Goal: Information Seeking & Learning: Learn about a topic

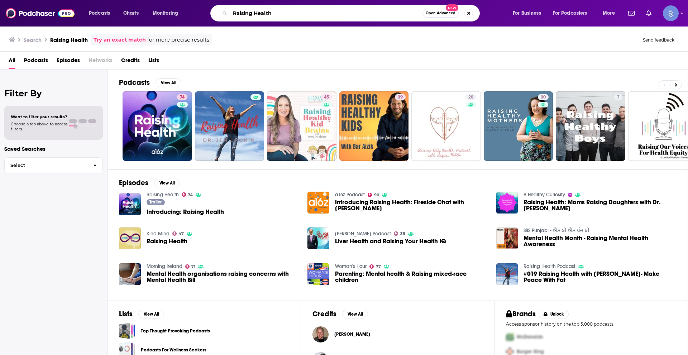
click at [285, 9] on input "Raising Health" at bounding box center [326, 13] width 192 height 11
paste input "[PERSON_NAME]"
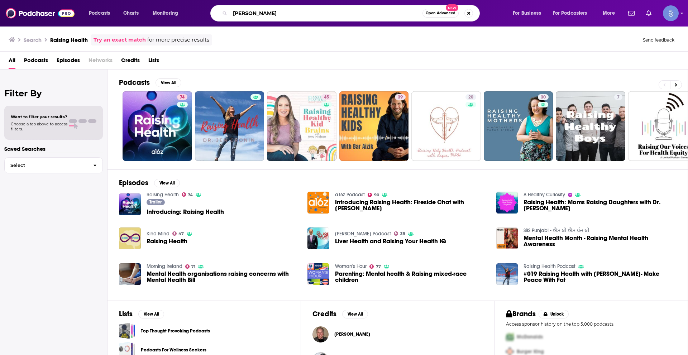
type input "[PERSON_NAME]"
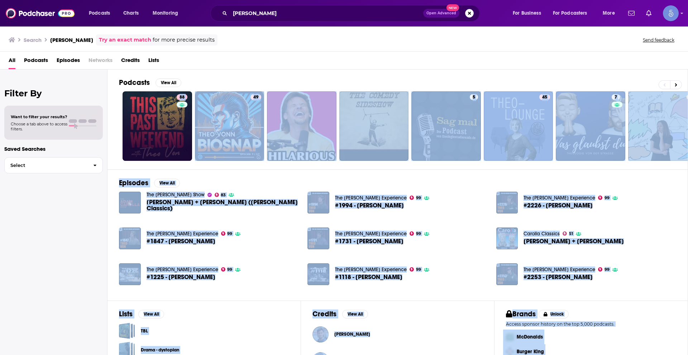
drag, startPoint x: 178, startPoint y: 107, endPoint x: 169, endPoint y: 121, distance: 16.4
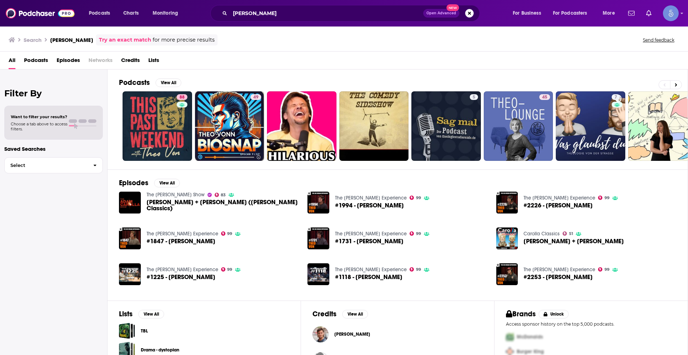
click at [230, 81] on div "Podcasts View All" at bounding box center [403, 84] width 569 height 13
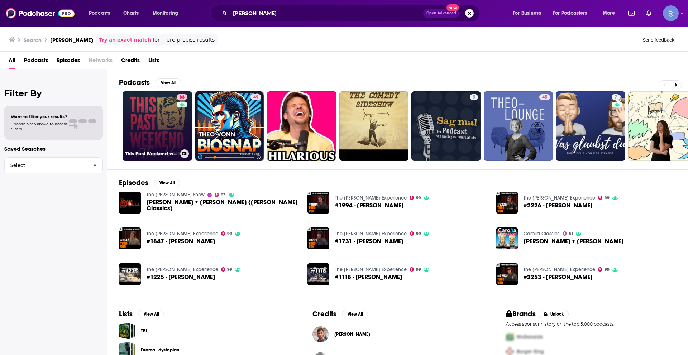
click at [151, 105] on link "88 This Past Weekend w/ [PERSON_NAME]" at bounding box center [157, 125] width 69 height 69
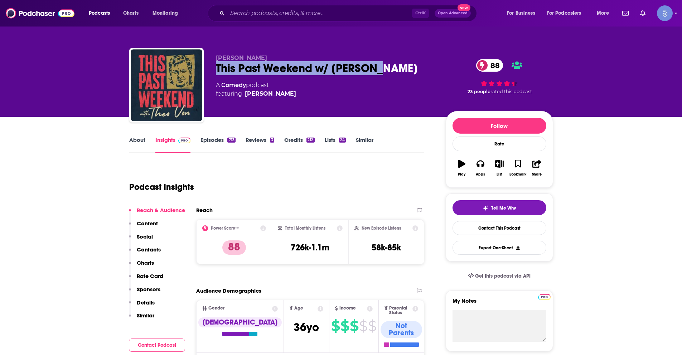
drag, startPoint x: 215, startPoint y: 63, endPoint x: 387, endPoint y: 67, distance: 171.3
click at [387, 67] on div "[PERSON_NAME] This Past Weekend w/ [PERSON_NAME] 88 A Comedy podcast featuring …" at bounding box center [341, 86] width 424 height 77
copy h2 "This Past Weekend w/ [PERSON_NAME]"
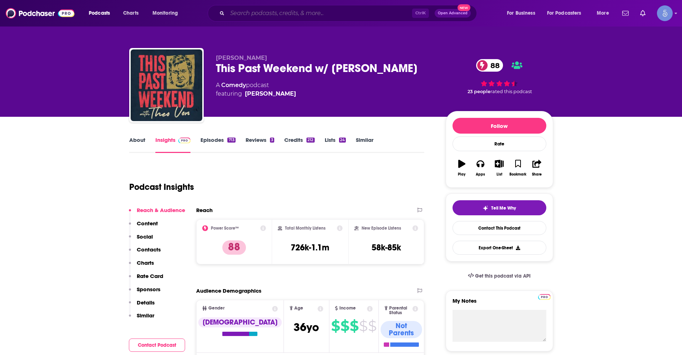
click at [266, 18] on input "Search podcasts, credits, & more..." at bounding box center [319, 13] width 185 height 11
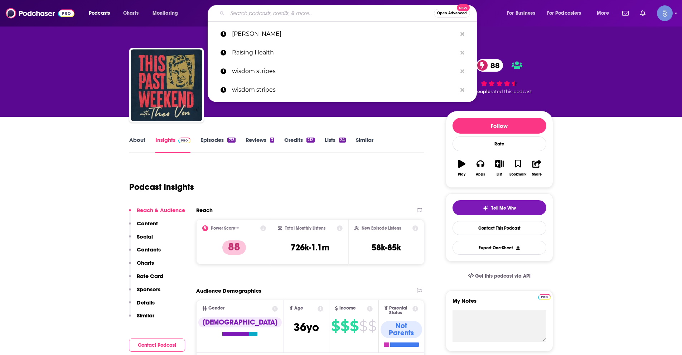
paste input "Impact Theory-[PERSON_NAME]"
type input "Impact Theory-[PERSON_NAME]"
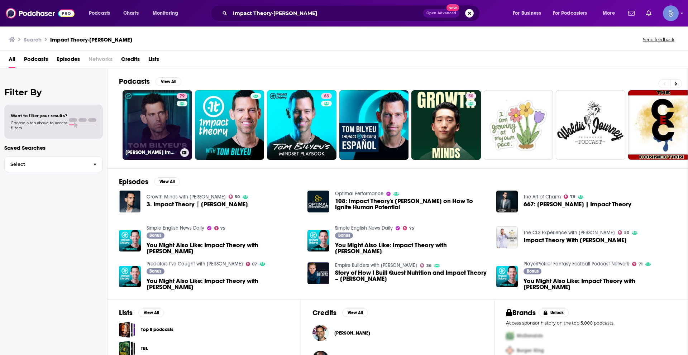
click at [156, 128] on link "79 [PERSON_NAME] Impact Theory" at bounding box center [157, 124] width 69 height 69
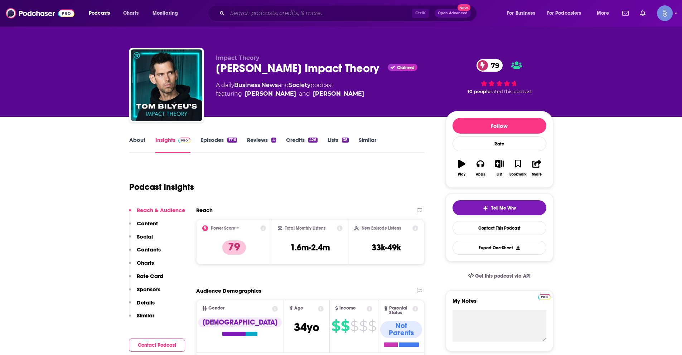
click at [270, 11] on input "Search podcasts, credits, & more..." at bounding box center [319, 13] width 185 height 11
paste input "Next Level Soul"
type input "Next Level Soul"
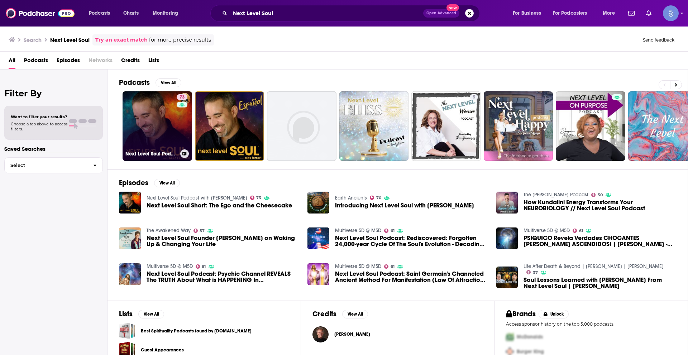
click at [163, 131] on link "73 Next Level Soul Podcast with [PERSON_NAME]" at bounding box center [157, 125] width 69 height 69
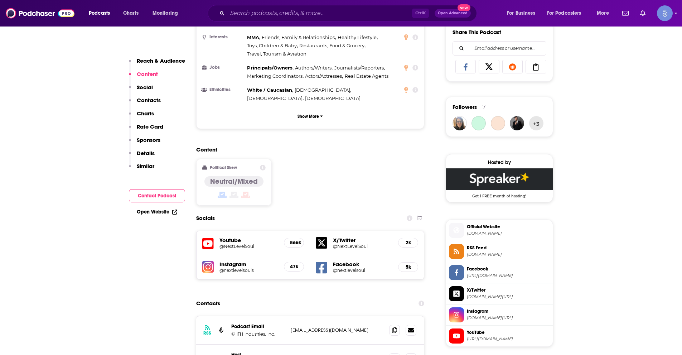
scroll to position [645, 0]
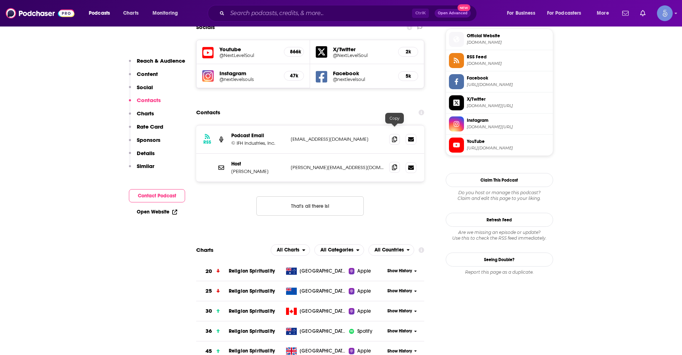
click at [394, 164] on icon at bounding box center [394, 167] width 5 height 6
drag, startPoint x: 393, startPoint y: 130, endPoint x: 517, endPoint y: 121, distance: 124.6
click at [392, 165] on icon at bounding box center [394, 168] width 5 height 6
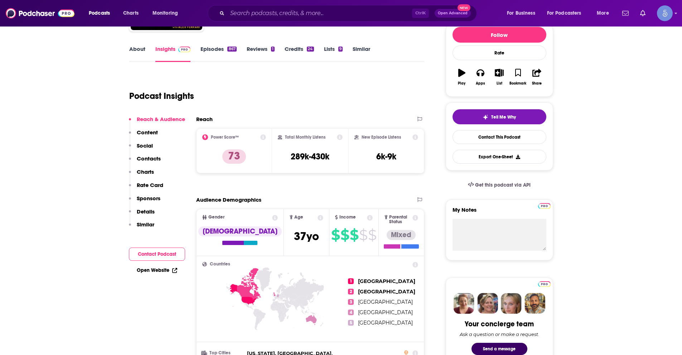
scroll to position [0, 0]
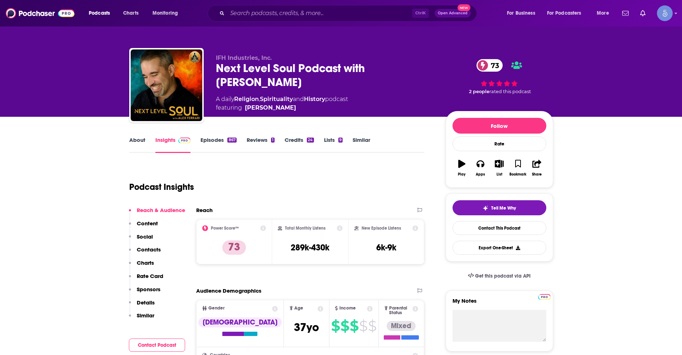
click at [286, 24] on div "Podcasts Charts Monitoring Ctrl K Open Advanced New For Business For Podcasters…" at bounding box center [341, 13] width 682 height 27
click at [290, 10] on input "Search podcasts, credits, & more..." at bounding box center [319, 13] width 185 height 11
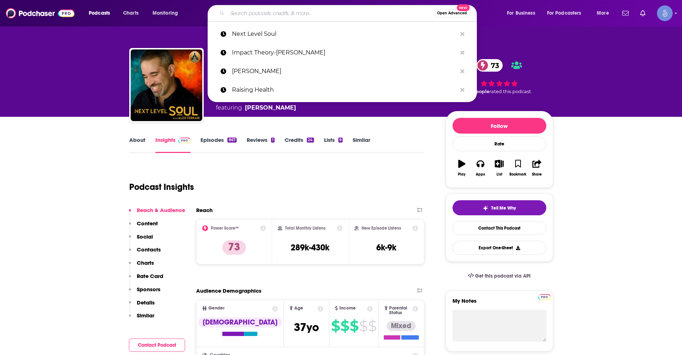
paste input "On It- [PERSON_NAME]"
type input "On It- [PERSON_NAME]"
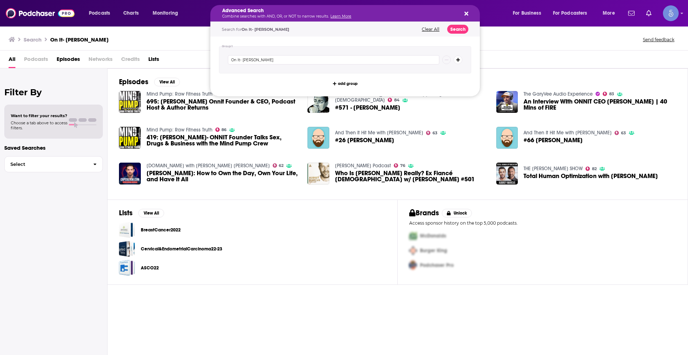
drag, startPoint x: 304, startPoint y: 11, endPoint x: 200, endPoint y: 11, distance: 104.2
click at [461, 11] on div "Advanced Search Combine searches with AND, OR, or NOT to narrow results. Learn …" at bounding box center [344, 13] width 269 height 16
click at [464, 12] on button "Search podcasts, credits, & more..." at bounding box center [465, 13] width 6 height 6
click at [431, 29] on button "Clear All" at bounding box center [430, 29] width 22 height 5
click at [467, 10] on div "Advanced Search Combine searches with AND, OR, or NOT to narrow results. Learn …" at bounding box center [344, 13] width 269 height 16
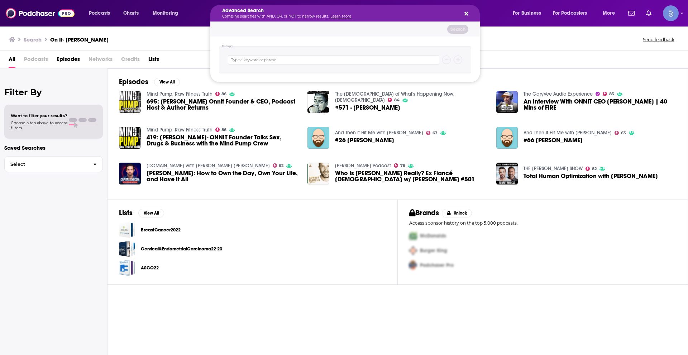
click at [465, 12] on icon "Search podcasts, credits, & more..." at bounding box center [466, 14] width 4 height 4
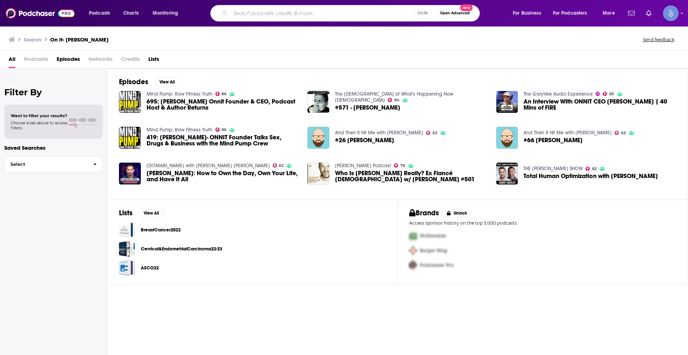
click at [341, 15] on input "Search podcasts, credits, & more..." at bounding box center [322, 13] width 184 height 11
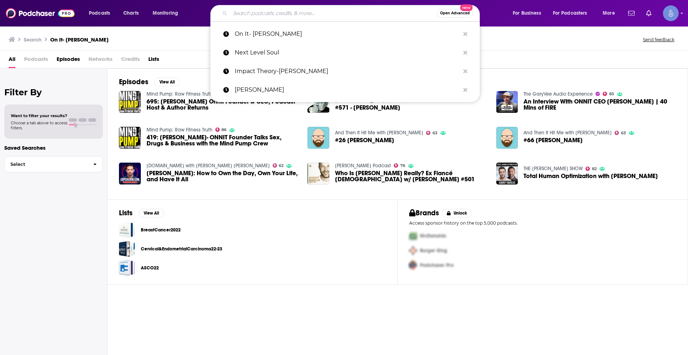
paste input "[PERSON_NAME] Podcast"
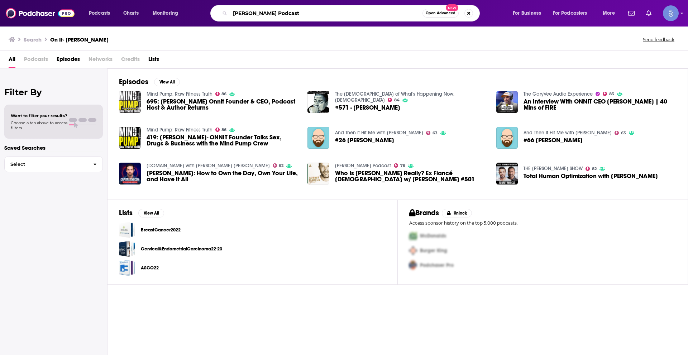
type input "[PERSON_NAME] Podcast"
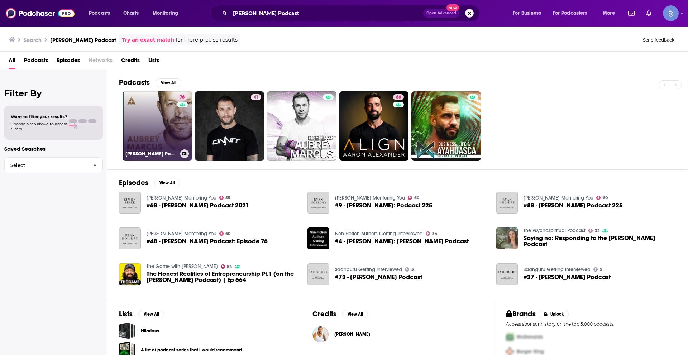
click at [154, 125] on link "76 [PERSON_NAME] Podcast" at bounding box center [157, 125] width 69 height 69
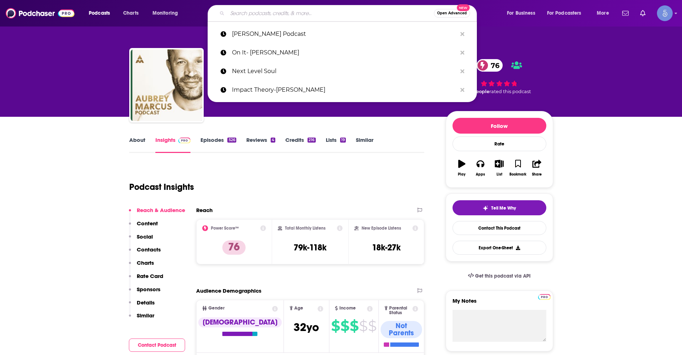
click at [285, 14] on input "Search podcasts, credits, & more..." at bounding box center [330, 13] width 207 height 11
paste input "The Why Files"
type input "The Why Files"
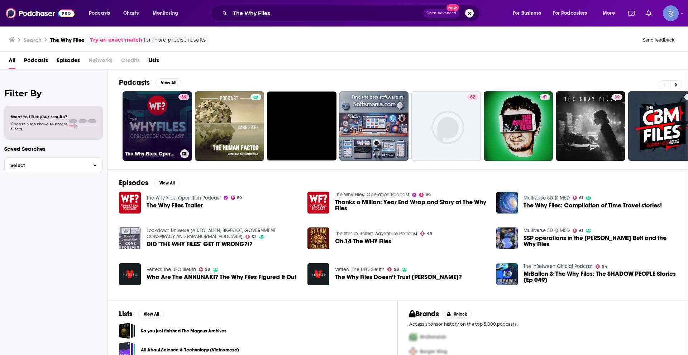
click at [159, 128] on link "89 The Why Files: Operation Podcast" at bounding box center [157, 125] width 69 height 69
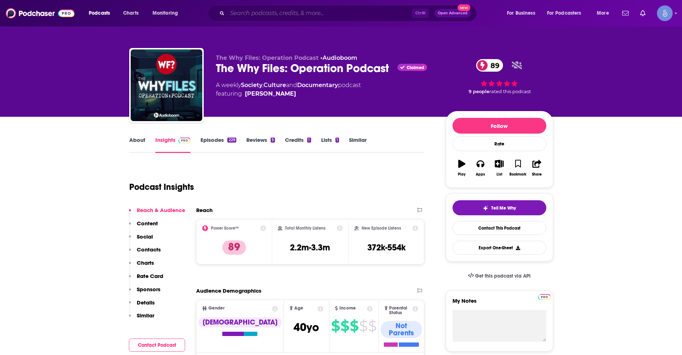
click at [294, 8] on input "Search podcasts, credits, & more..." at bounding box center [319, 13] width 185 height 11
paste input "Modern Wisdom with [PERSON_NAME]"
type input "Modern Wisdom with [PERSON_NAME]"
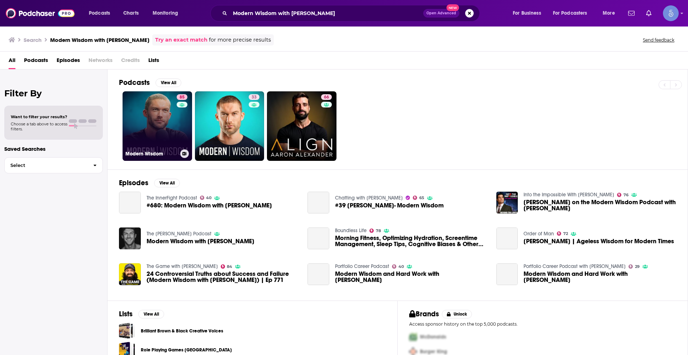
click at [154, 126] on link "85 Modern Wisdom" at bounding box center [157, 125] width 69 height 69
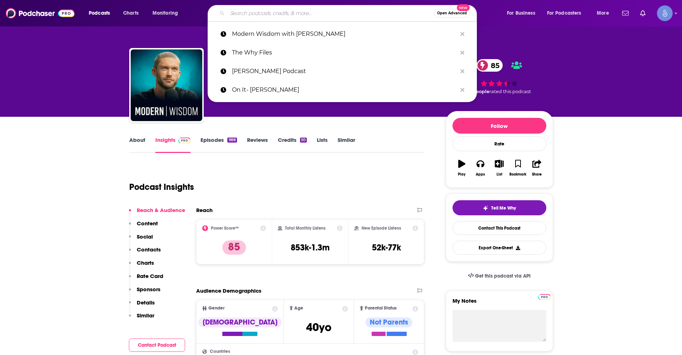
click at [272, 18] on input "Search podcasts, credits, & more..." at bounding box center [330, 13] width 207 height 11
paste input "[PERSON_NAME]"
type input "[PERSON_NAME]"
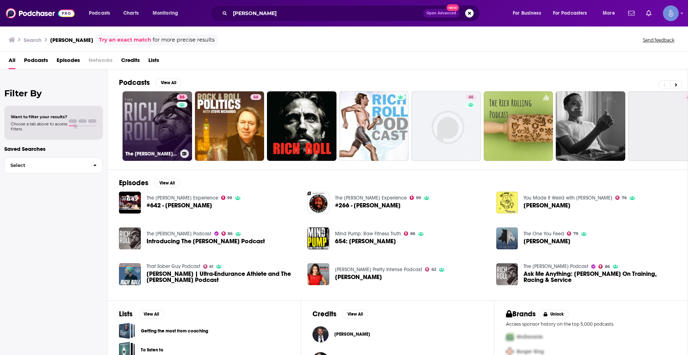
click at [170, 126] on link "86 The [PERSON_NAME] Podcast" at bounding box center [157, 125] width 69 height 69
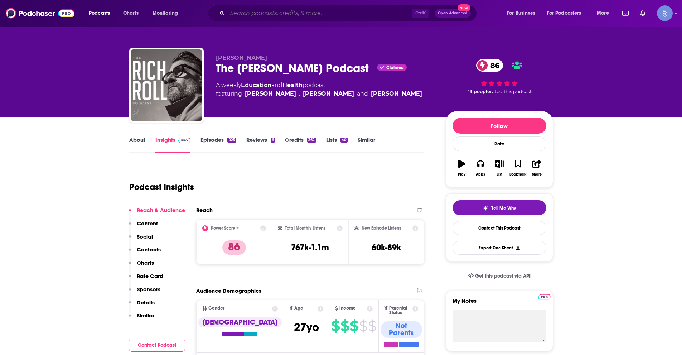
click at [265, 11] on input "Search podcasts, credits, & more..." at bounding box center [319, 13] width 185 height 11
paste input "[PERSON_NAME]"
type input "[PERSON_NAME]"
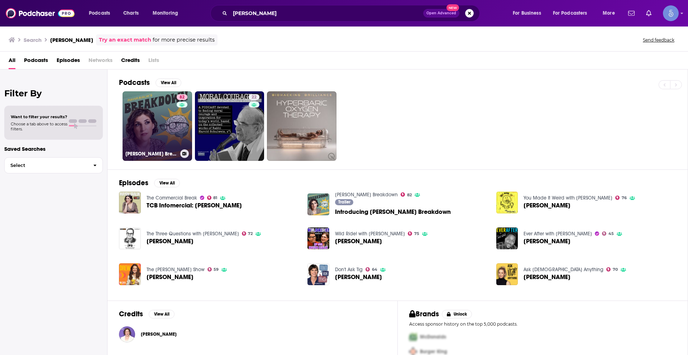
click at [158, 121] on link "82 [PERSON_NAME] Breakdown" at bounding box center [157, 125] width 69 height 69
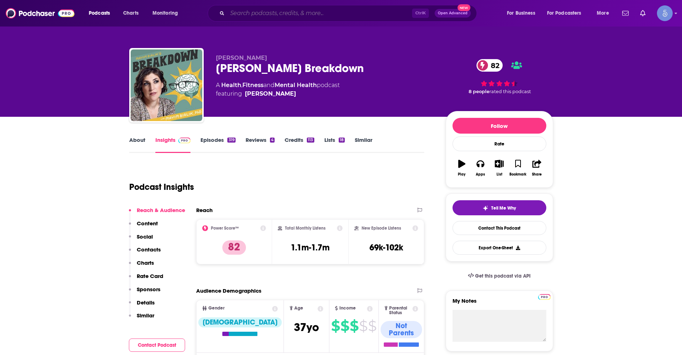
click at [279, 15] on input "Search podcasts, credits, & more..." at bounding box center [319, 13] width 185 height 11
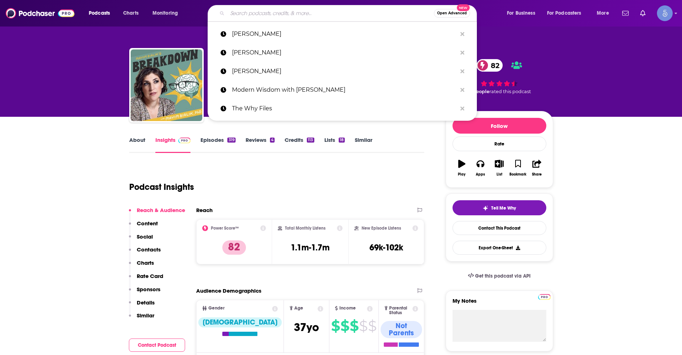
paste input "[PERSON_NAME]"
type input "[PERSON_NAME]"
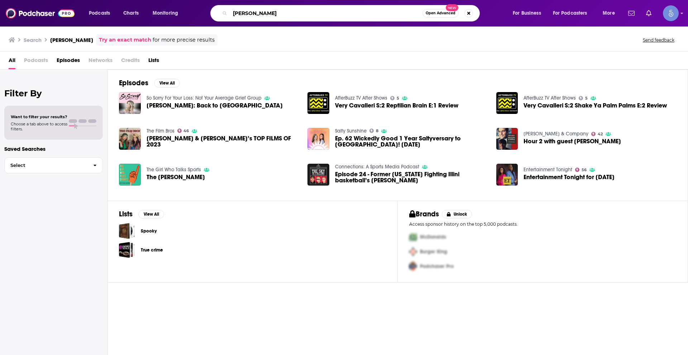
click at [287, 15] on input "[PERSON_NAME]" at bounding box center [326, 13] width 192 height 11
paste input "Let's Be Honest with [PERSON_NAME]"
type input "Let's Be Honest with [PERSON_NAME]"
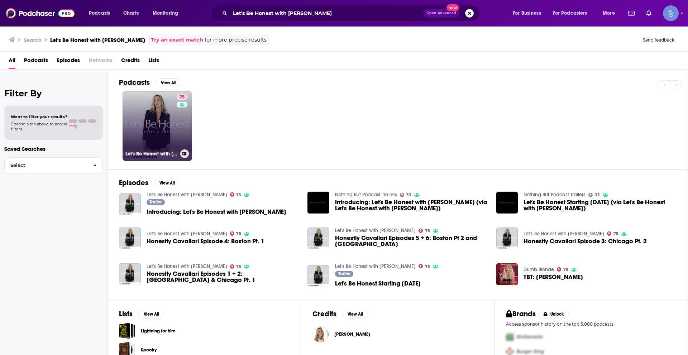
click at [154, 132] on link "75 Let's Be Honest with [PERSON_NAME]" at bounding box center [157, 125] width 69 height 69
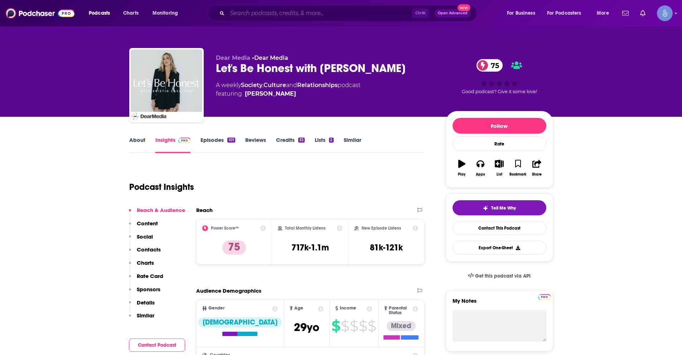
click at [300, 14] on input "Search podcasts, credits, & more..." at bounding box center [319, 13] width 185 height 11
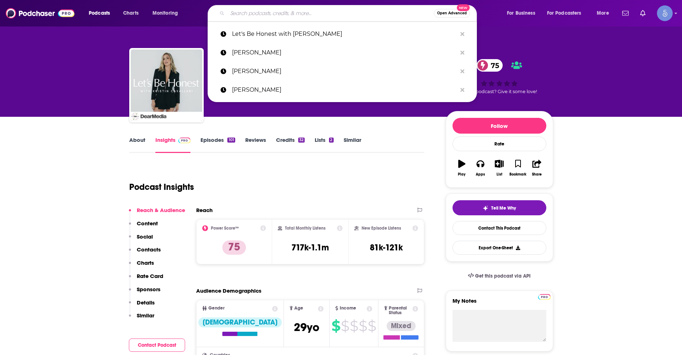
paste input "[PERSON_NAME]"
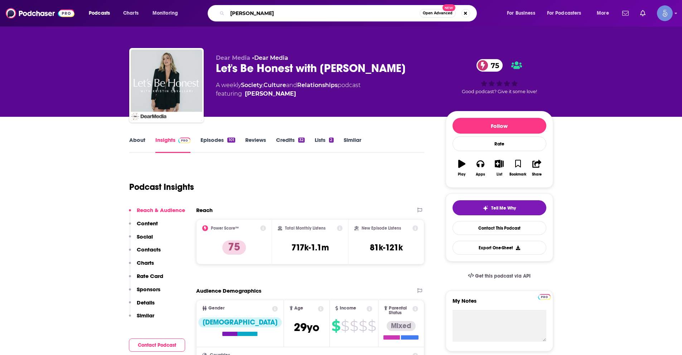
click at [292, 11] on input "[PERSON_NAME]" at bounding box center [323, 13] width 192 height 11
paste input "é in Wonder Land"
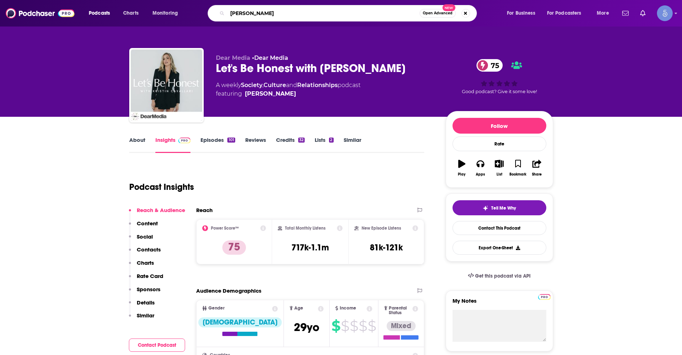
type input "Khloé in [GEOGRAPHIC_DATA]"
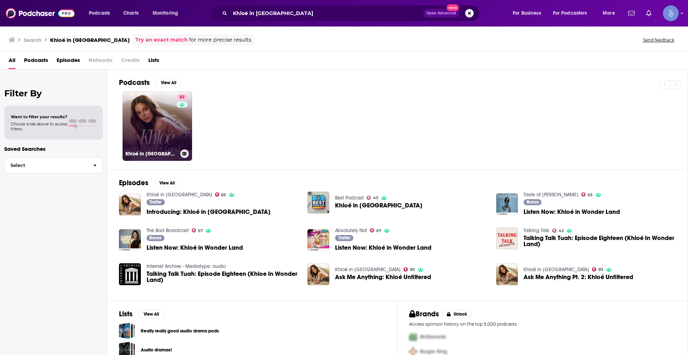
click at [151, 111] on link "83 Khloé in [GEOGRAPHIC_DATA]" at bounding box center [157, 125] width 69 height 69
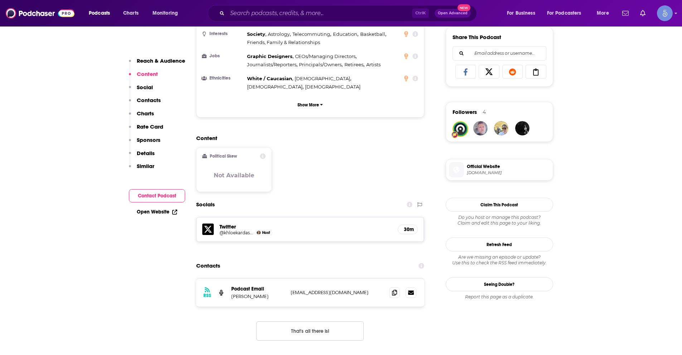
scroll to position [466, 0]
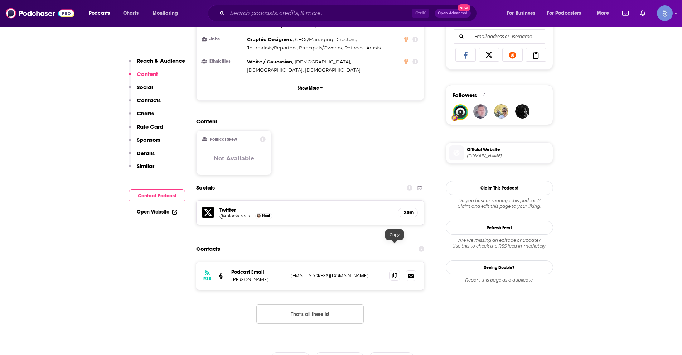
click at [393, 270] on span at bounding box center [394, 275] width 11 height 11
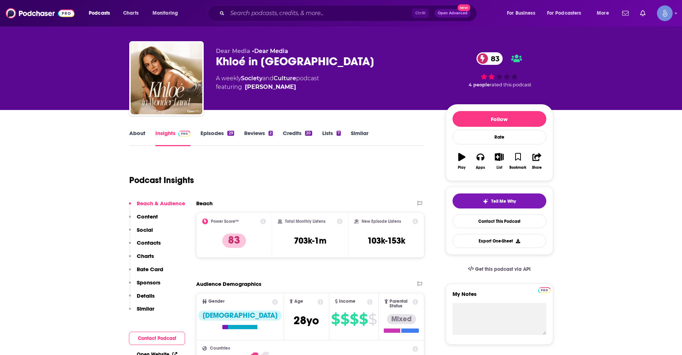
scroll to position [0, 0]
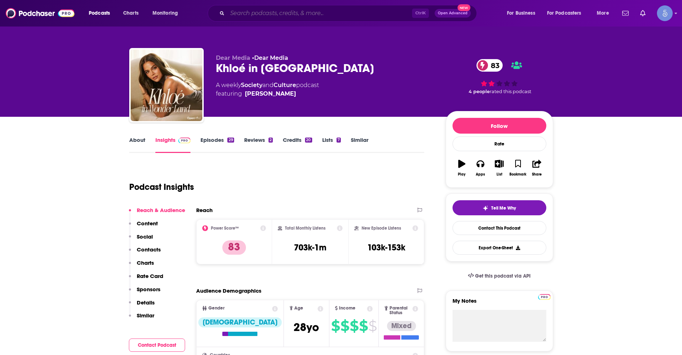
click at [317, 19] on input "Search podcasts, credits, & more..." at bounding box center [319, 13] width 185 height 11
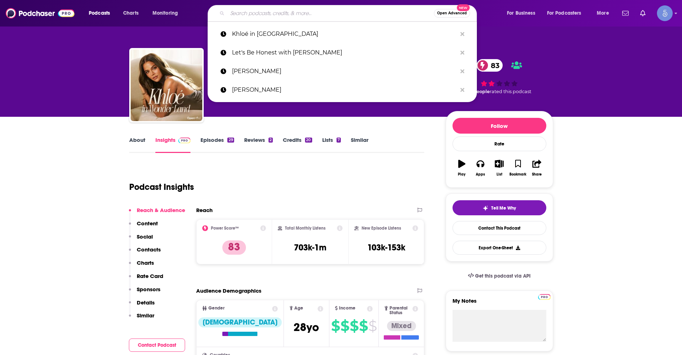
paste input "The [PERSON_NAME] Experience"
type input "The [PERSON_NAME] Experience"
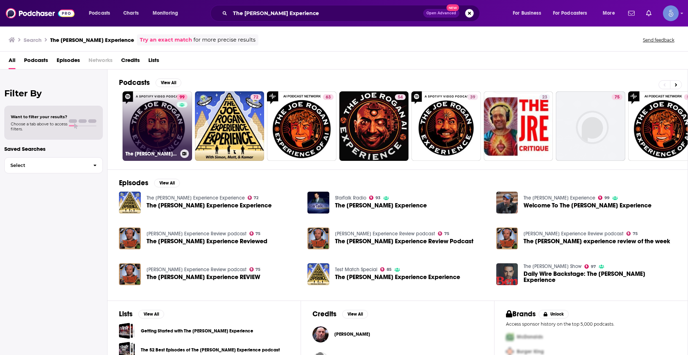
click at [158, 119] on link "99 The [PERSON_NAME] Experience" at bounding box center [157, 125] width 69 height 69
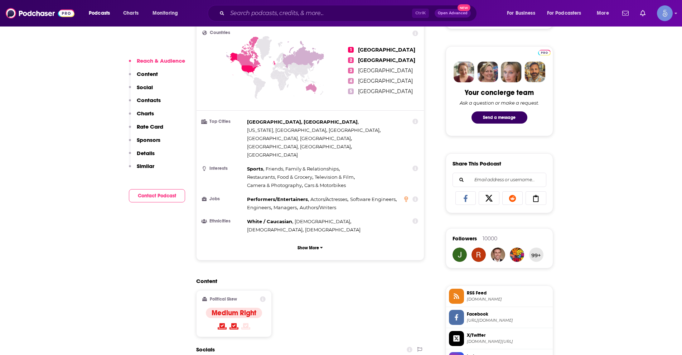
scroll to position [537, 0]
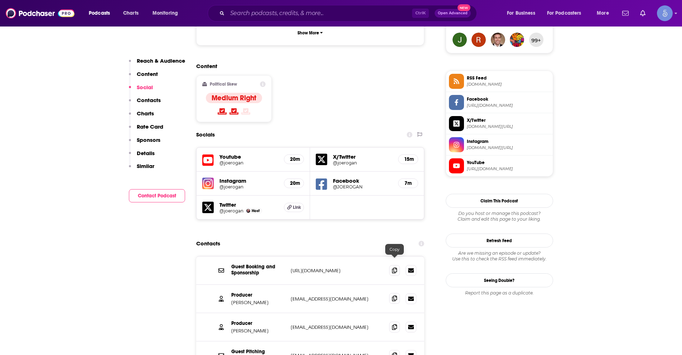
click at [394, 296] on icon at bounding box center [394, 299] width 5 height 6
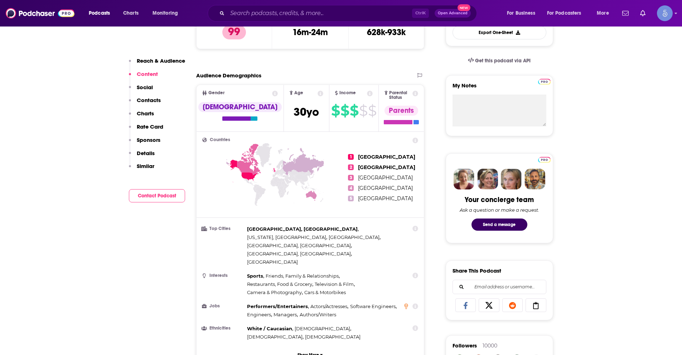
scroll to position [179, 0]
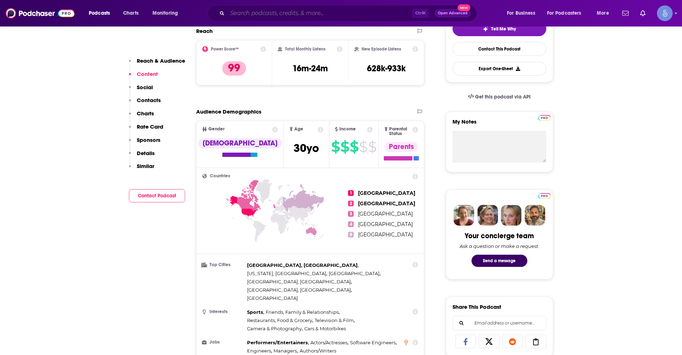
click at [274, 14] on input "Search podcasts, credits, & more..." at bounding box center [319, 13] width 185 height 11
paste input "[PERSON_NAME] Pretty Intense Podcast"
type input "[PERSON_NAME] Pretty Intense Podcast"
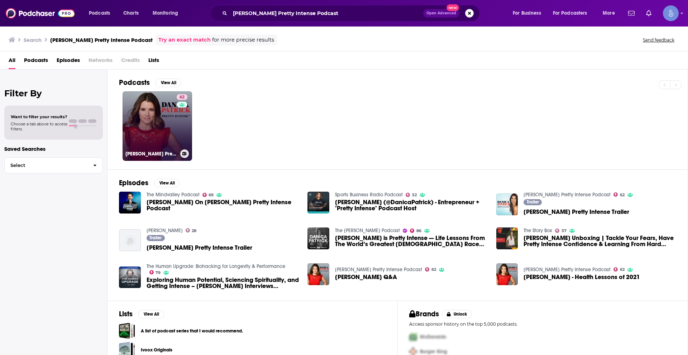
click at [154, 114] on link "62 [PERSON_NAME] Pretty Intense Podcast" at bounding box center [157, 125] width 69 height 69
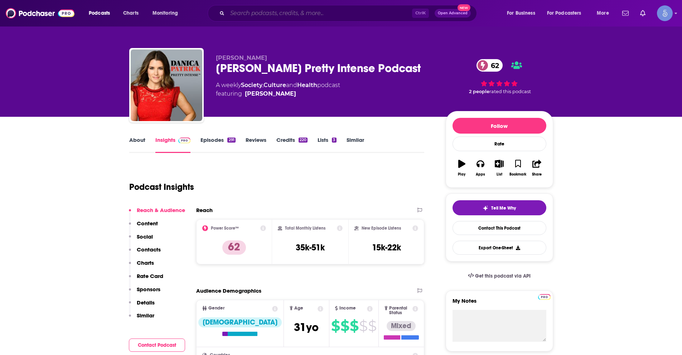
click at [261, 9] on input "Search podcasts, credits, & more..." at bounding box center [319, 13] width 185 height 11
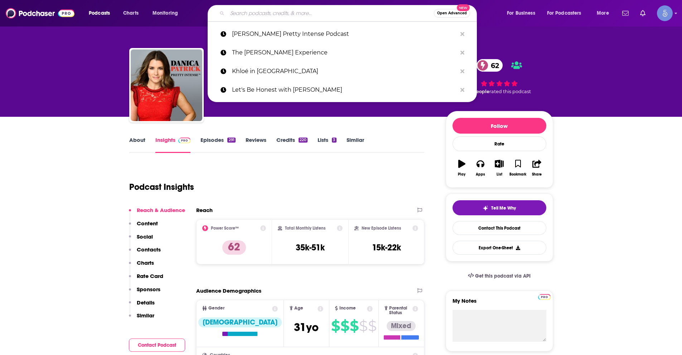
paste input "Tetragrammaton with [PERSON_NAME]"
type input "Tetragrammaton with [PERSON_NAME]"
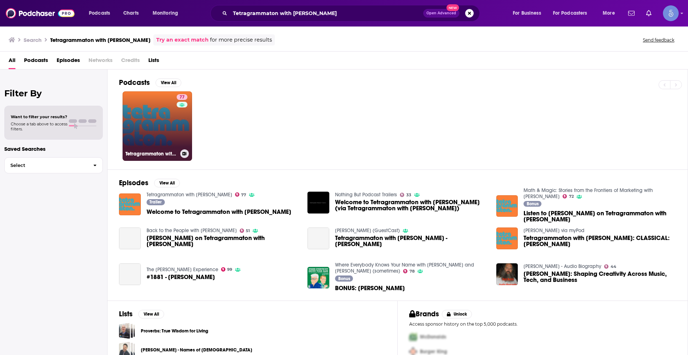
click at [148, 122] on link "77 Tetragrammaton with [PERSON_NAME]" at bounding box center [157, 125] width 69 height 69
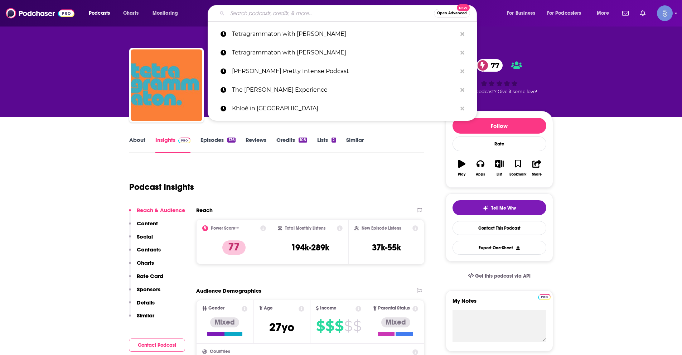
click at [281, 16] on input "Search podcasts, credits, & more..." at bounding box center [330, 13] width 207 height 11
paste input "Fail better with [PERSON_NAME]"
type input "Fail better with [PERSON_NAME]"
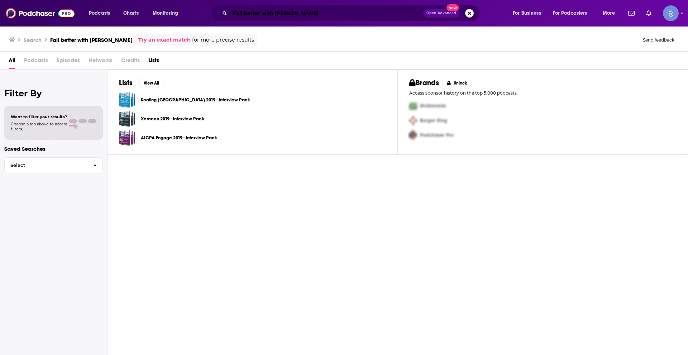
click at [328, 15] on input "Fail better with [PERSON_NAME]" at bounding box center [326, 13] width 193 height 11
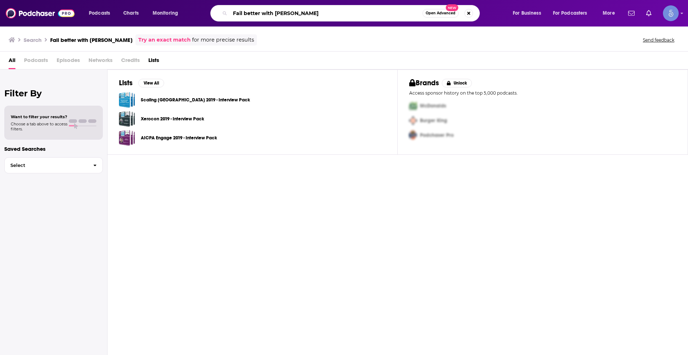
click at [328, 15] on input "Fail better with [PERSON_NAME]" at bounding box center [326, 13] width 192 height 11
paste input "[PERSON_NAME]"
type input "[PERSON_NAME]"
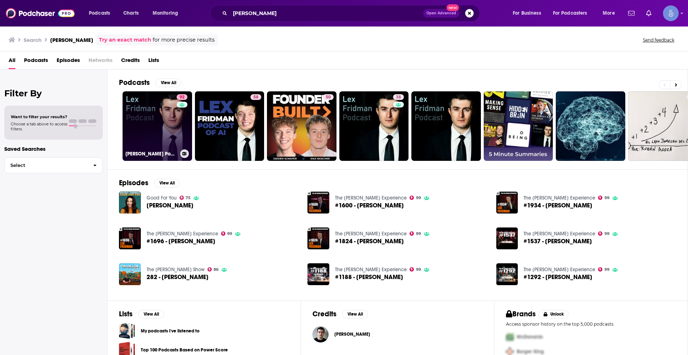
click at [181, 120] on div "92" at bounding box center [183, 121] width 13 height 55
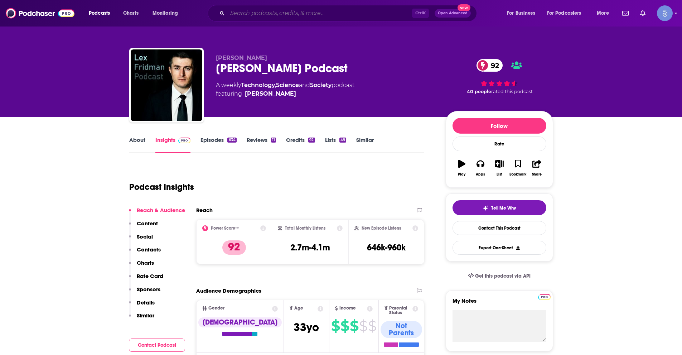
click at [277, 12] on input "Search podcasts, credits, & more..." at bounding box center [319, 13] width 185 height 11
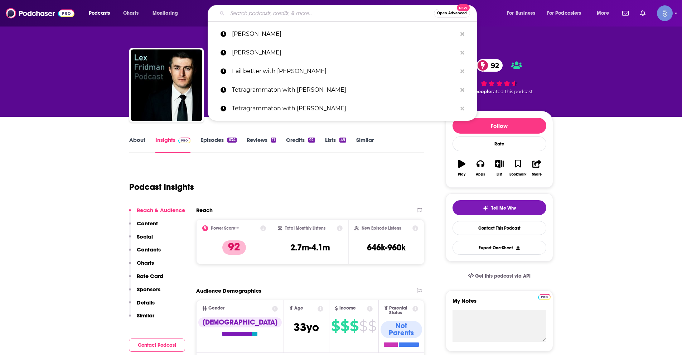
paste input "Infinite Loops with [PERSON_NAME]"
type input "Infinite Loops with [PERSON_NAME]"
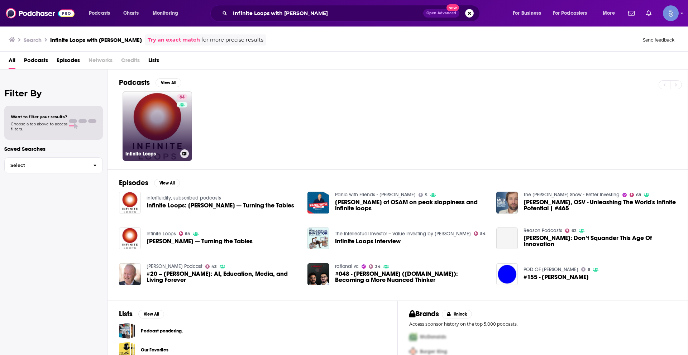
click at [147, 126] on link "64 Infinite Loops" at bounding box center [157, 125] width 69 height 69
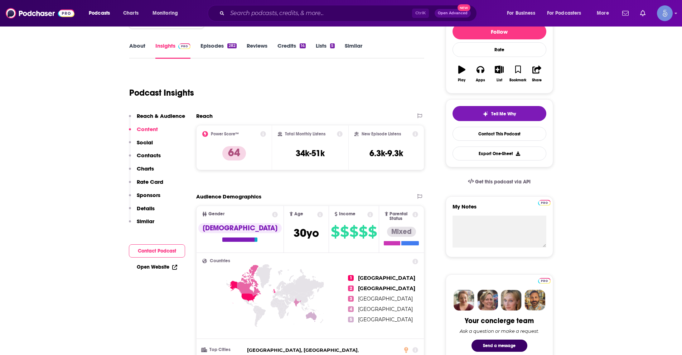
scroll to position [72, 0]
